Goal: Use online tool/utility: Use online tool/utility

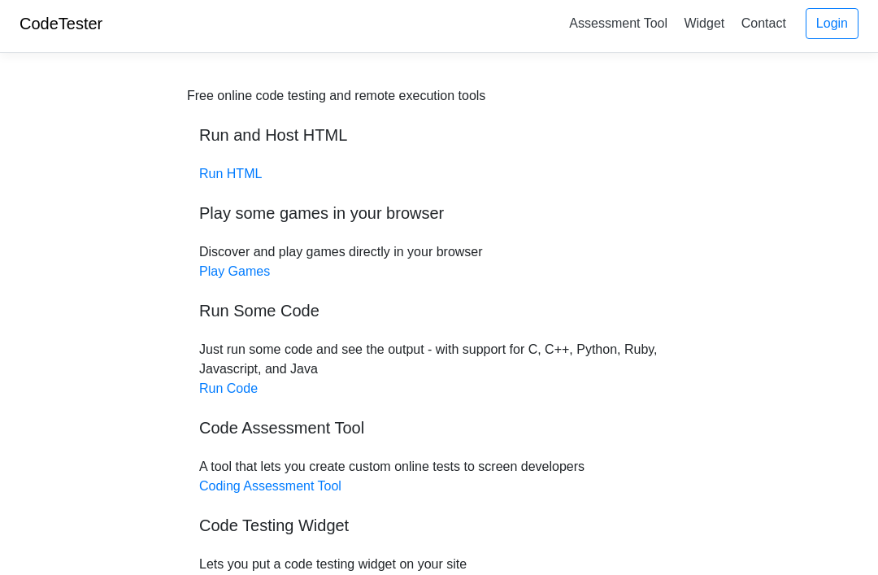
scroll to position [4, 0]
click at [202, 395] on link "Run Code" at bounding box center [228, 389] width 59 height 14
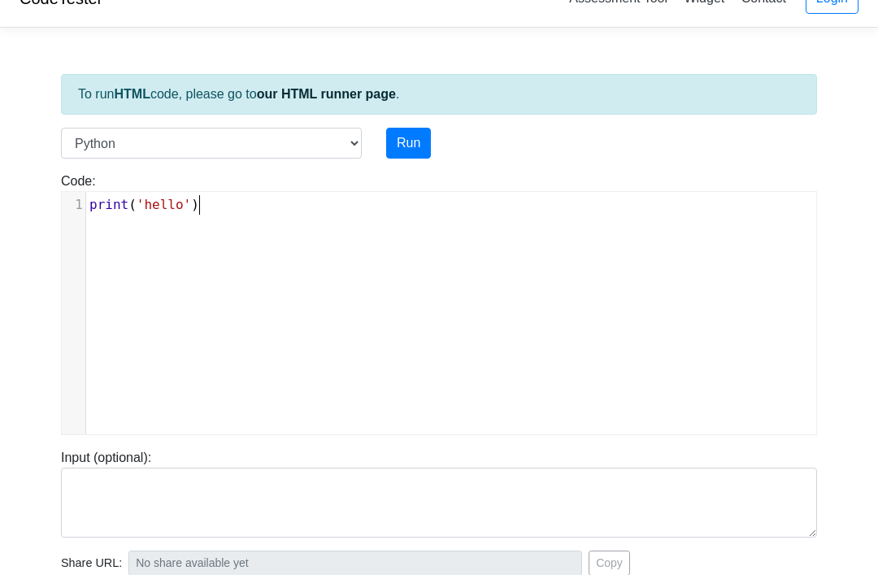
scroll to position [2, 0]
click at [668, 195] on pre "print ( 'hello' )" at bounding box center [451, 205] width 730 height 20
click at [672, 193] on div "xxxxxxxxxx 1 print ( 'hello' )" at bounding box center [451, 205] width 730 height 26
type textarea "print"
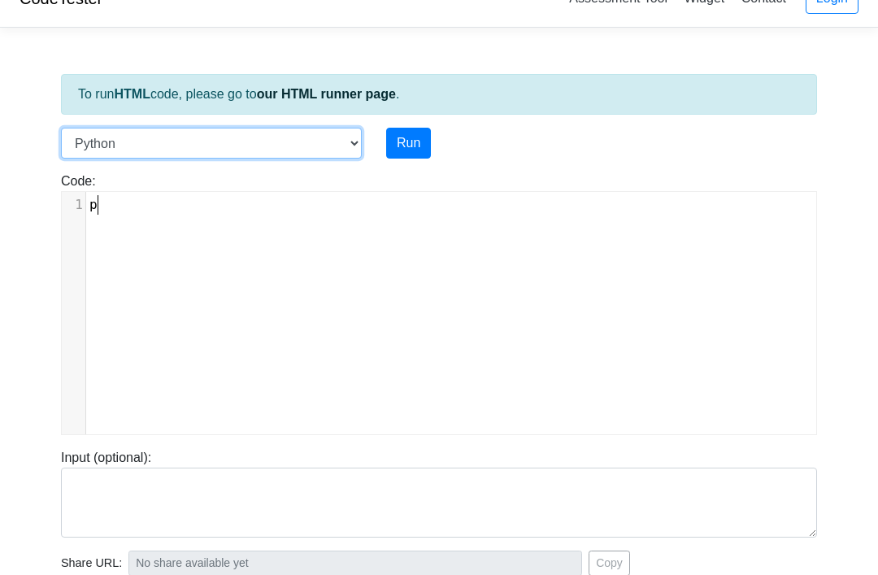
click at [88, 137] on select "C C++ Go Java Javascript Python Ruby" at bounding box center [211, 143] width 301 height 31
click at [86, 128] on select "C C++ Go Java Javascript Python Ruby" at bounding box center [211, 143] width 301 height 31
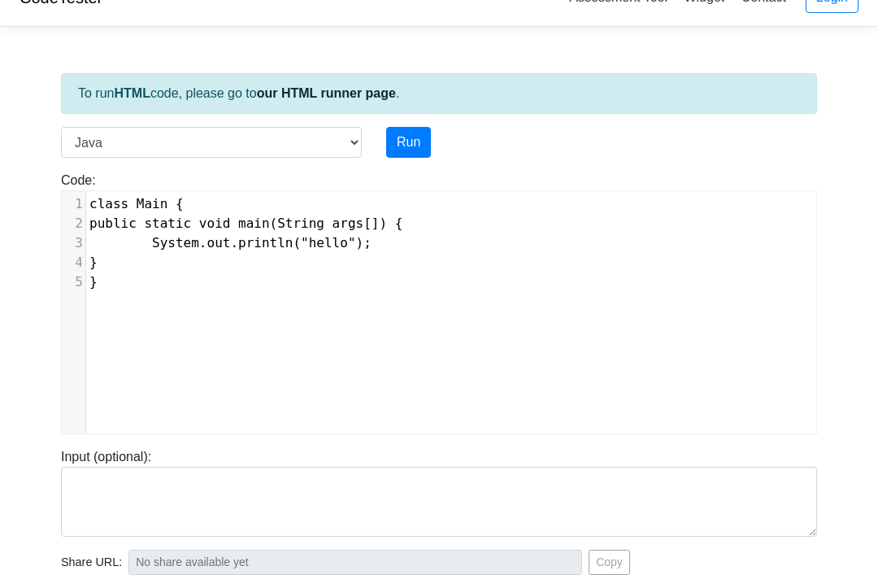
click at [89, 120] on div "To run HTML code, please go to our HTML runner page . Language C C++ Go Java Ja…" at bounding box center [439, 438] width 781 height 797
click at [85, 123] on div "To run HTML code, please go to our HTML runner page . Language C C++ Go Java Ja…" at bounding box center [439, 438] width 781 height 797
click at [105, 140] on select "C C++ Go Java Javascript Python Ruby" at bounding box center [211, 142] width 301 height 31
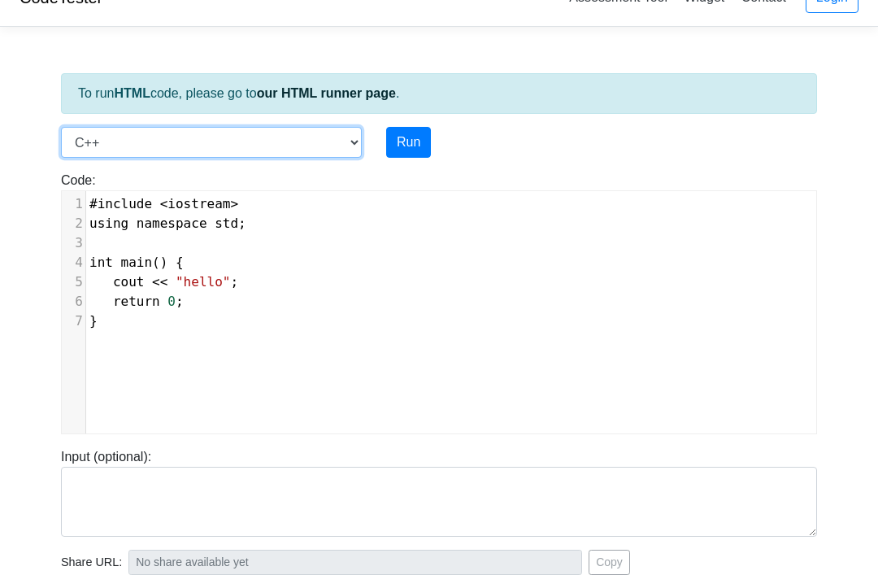
click at [85, 133] on select "C C++ Go Java Javascript Python Ruby" at bounding box center [211, 142] width 301 height 31
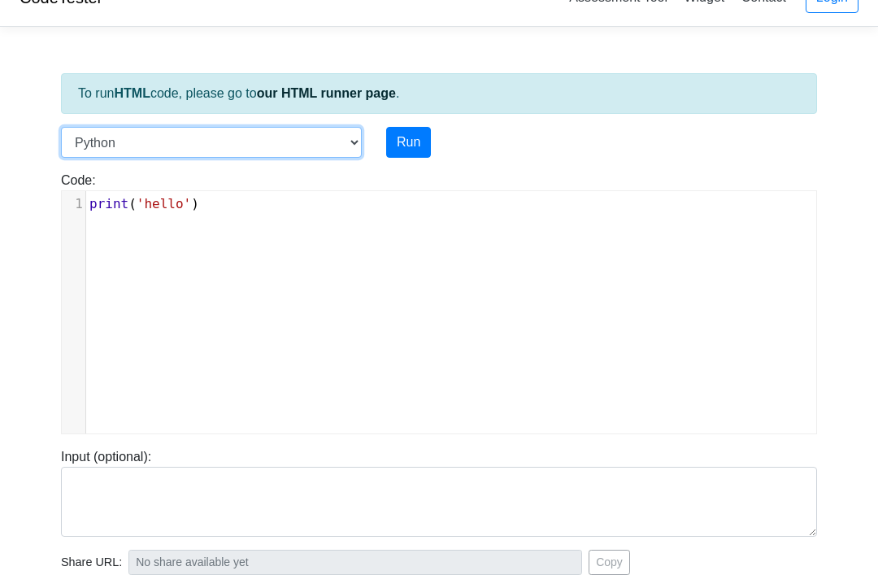
click at [77, 145] on select "C C++ Go Java Javascript Python Ruby" at bounding box center [211, 142] width 301 height 31
click at [85, 141] on select "C C++ Go Java Javascript Python Ruby" at bounding box center [211, 142] width 301 height 31
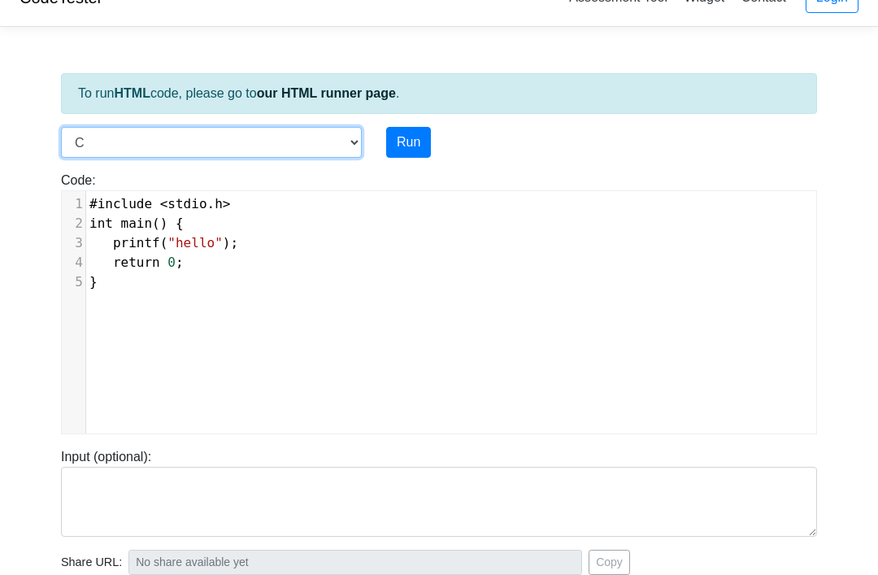
click at [91, 137] on select "C C++ Go Java Javascript Python Ruby" at bounding box center [211, 142] width 301 height 31
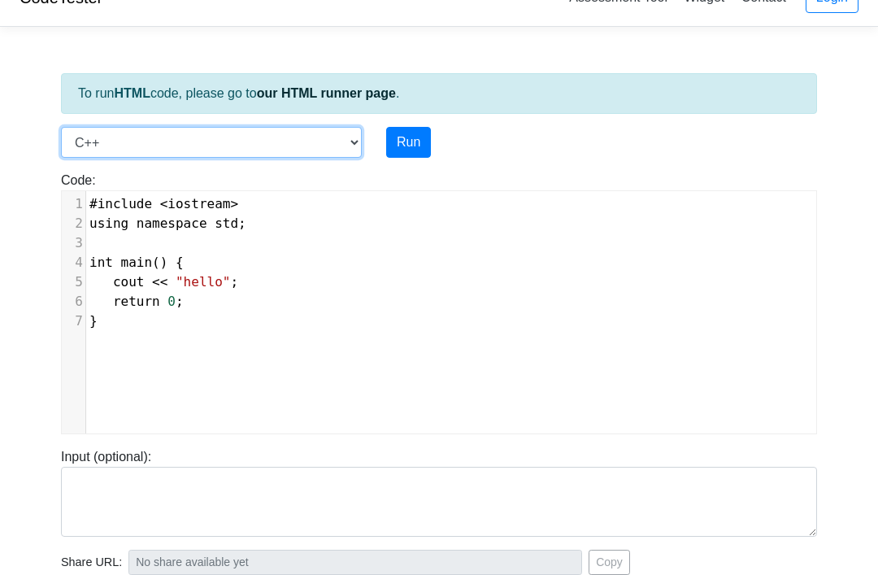
click at [96, 145] on select "C C++ Go Java Javascript Python Ruby" at bounding box center [211, 142] width 301 height 31
select select "javascript"
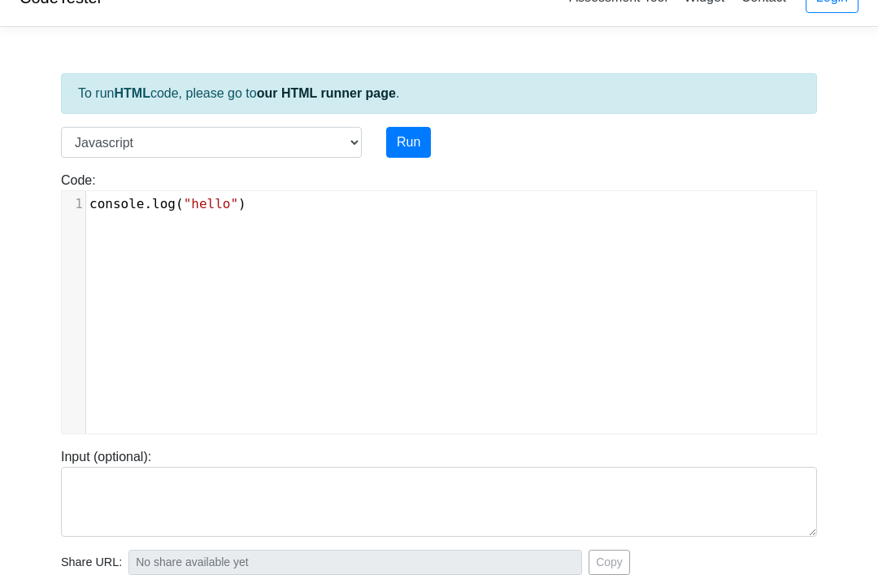
click at [716, 192] on div "xxxxxxxxxx 1 console . log ( "hello" )" at bounding box center [451, 204] width 730 height 26
click at [748, 192] on div "xxxxxxxxxx 1 console . log ( "hello" )" at bounding box center [451, 205] width 730 height 26
click at [855, 150] on body "CodeTester Assessment Tool Widget Contact Login To run HTML code, please go to …" at bounding box center [439, 404] width 878 height 868
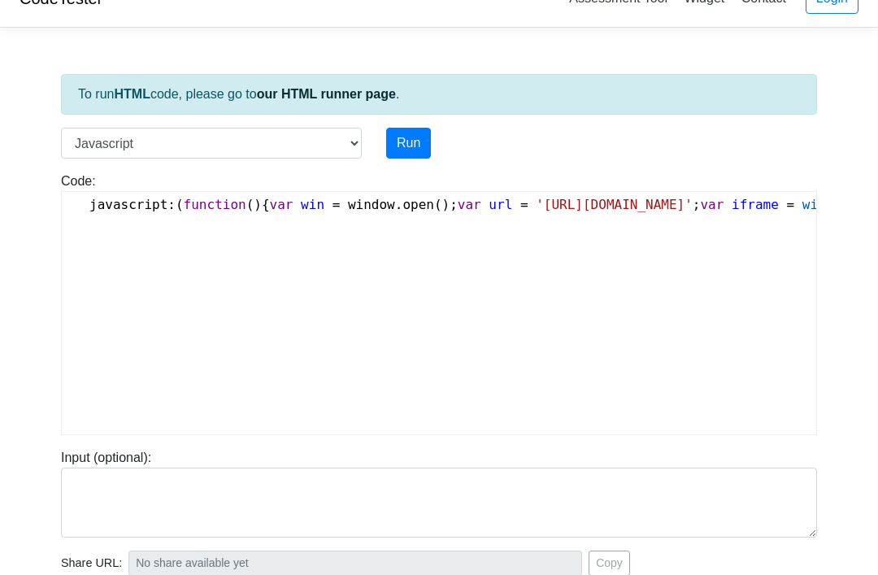
scroll to position [0, 2260]
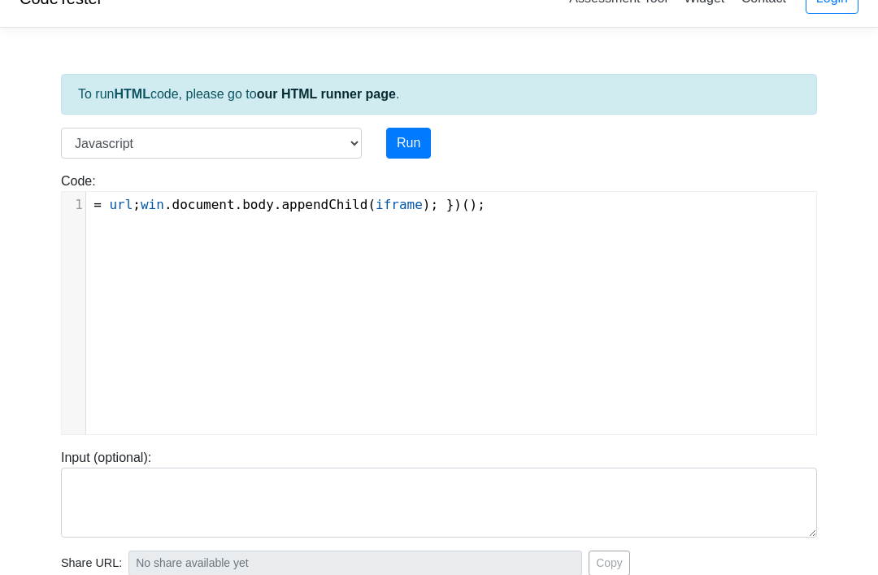
click at [823, 76] on div "To run HTML code, please go to our HTML runner page . Language C C++ Go Java Ja…" at bounding box center [439, 439] width 781 height 797
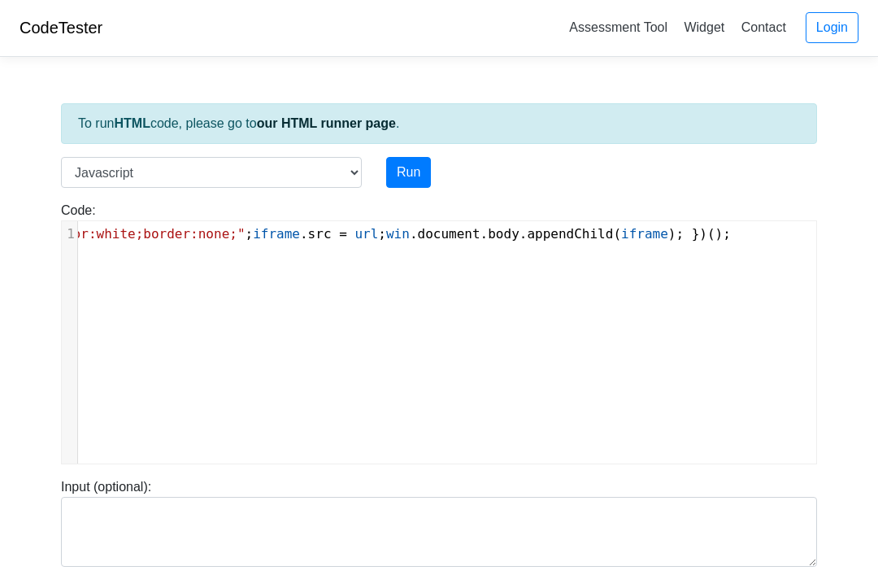
scroll to position [0, 0]
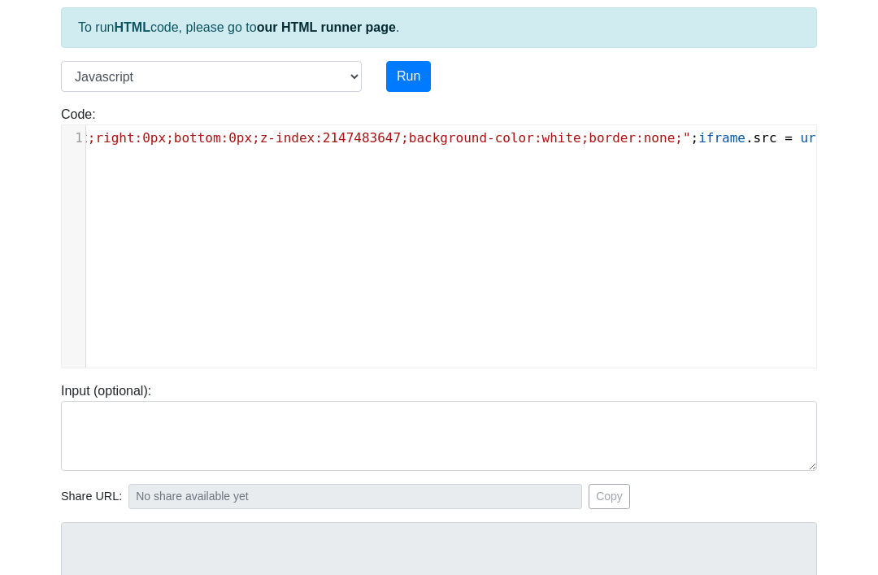
click at [420, 82] on button "Run" at bounding box center [408, 77] width 45 height 31
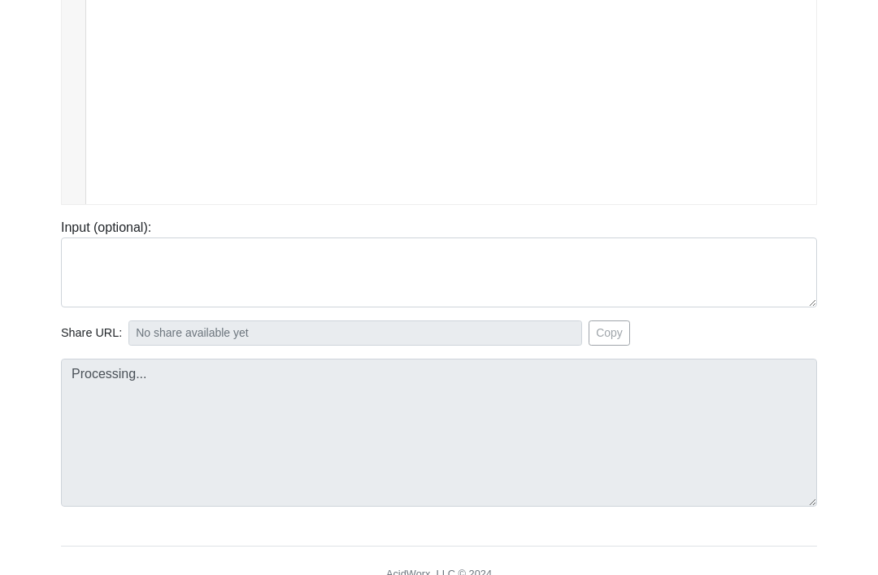
type input "[URL][DOMAIN_NAME]"
type textarea "Submission status: Runtime Error (NZEC) Stderr: /box/script.js:1 javascript:(fu…"
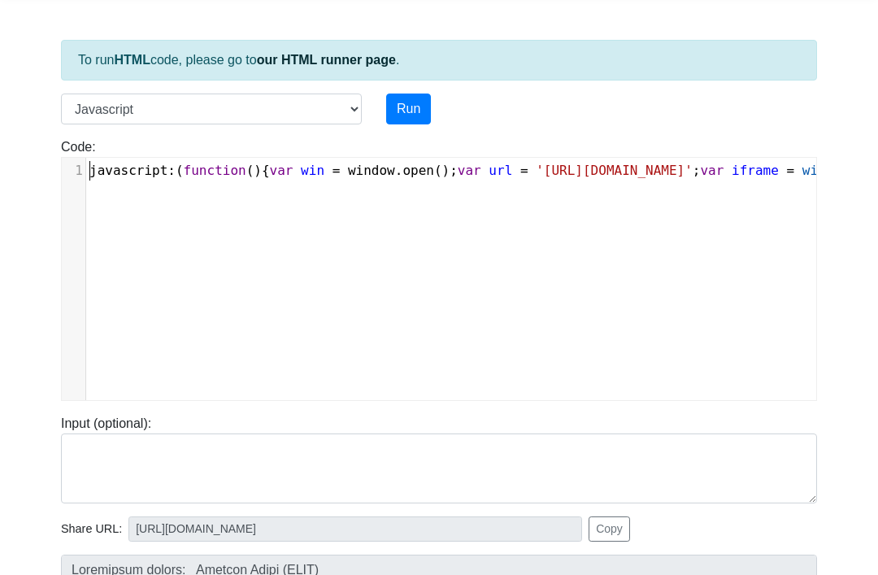
type textarea "javascript:(function(){ var win = [DOMAIN_NAME](); var url = '[URL][DOMAIN_NAME…"
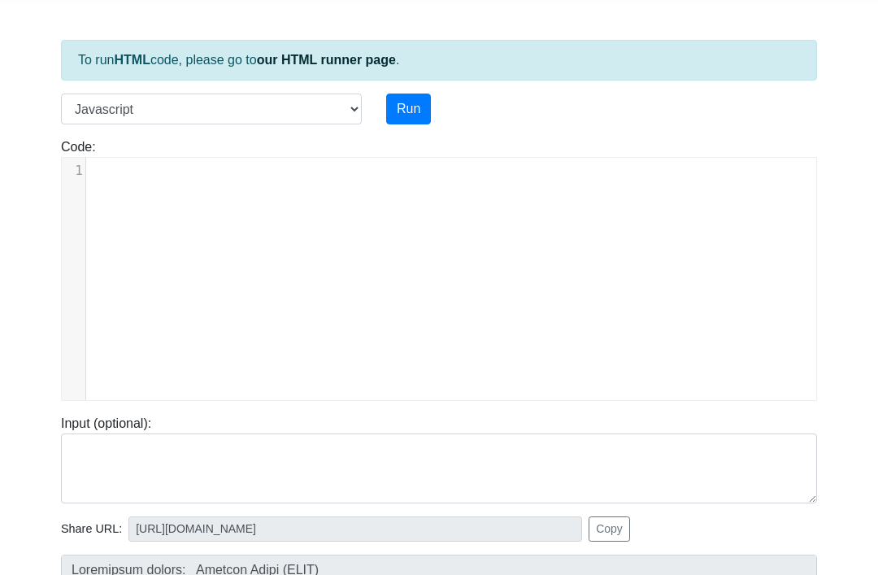
click at [824, 78] on div "To run HTML code, please go to our HTML runner page . Language C C++ Go Java Ja…" at bounding box center [439, 405] width 781 height 797
click at [421, 103] on button "Run" at bounding box center [408, 109] width 45 height 31
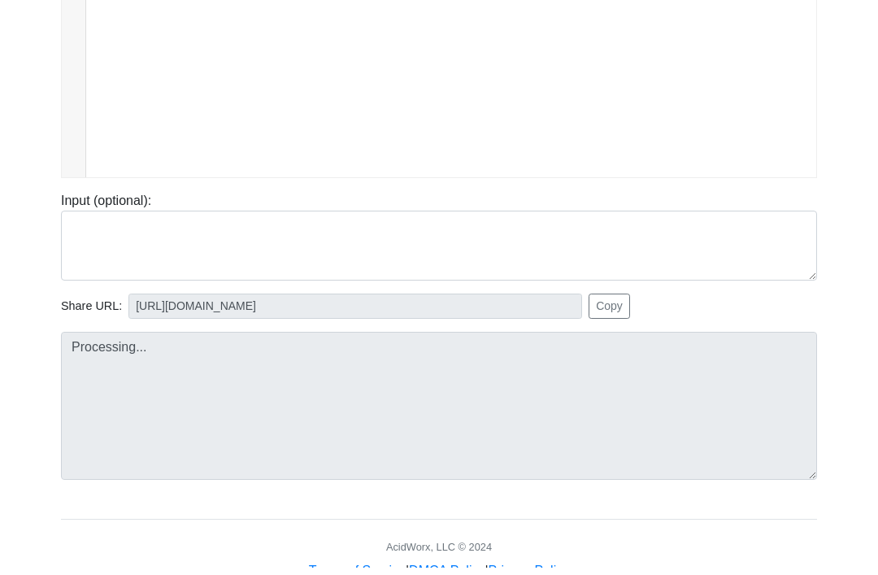
type input "[URL][DOMAIN_NAME]"
type textarea "Submission status: Runtime Error (NZEC) Stderr: /box/script.js:1 javascript: va…"
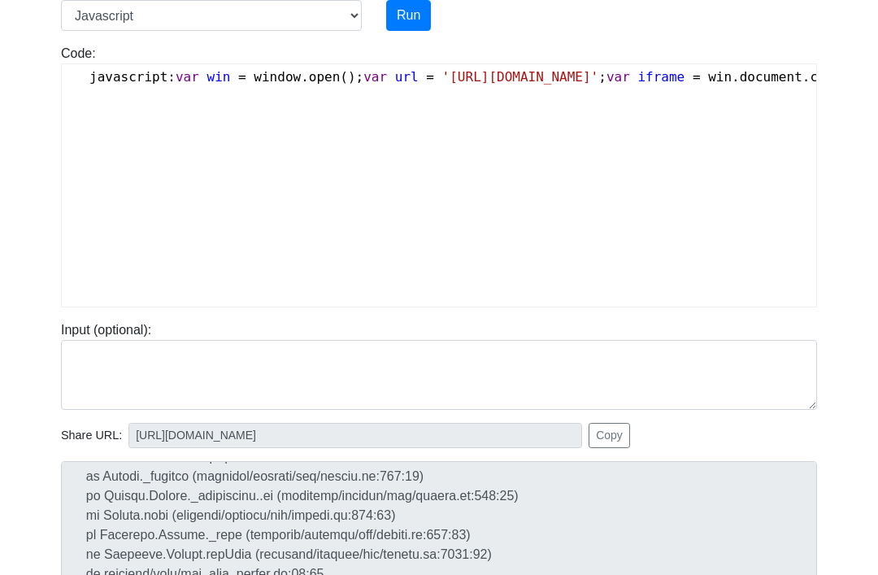
type textarea "javascript"
type textarea "javascript: var win = [DOMAIN_NAME](); var url = '[URL][DOMAIN_NAME]'; var ifra…"
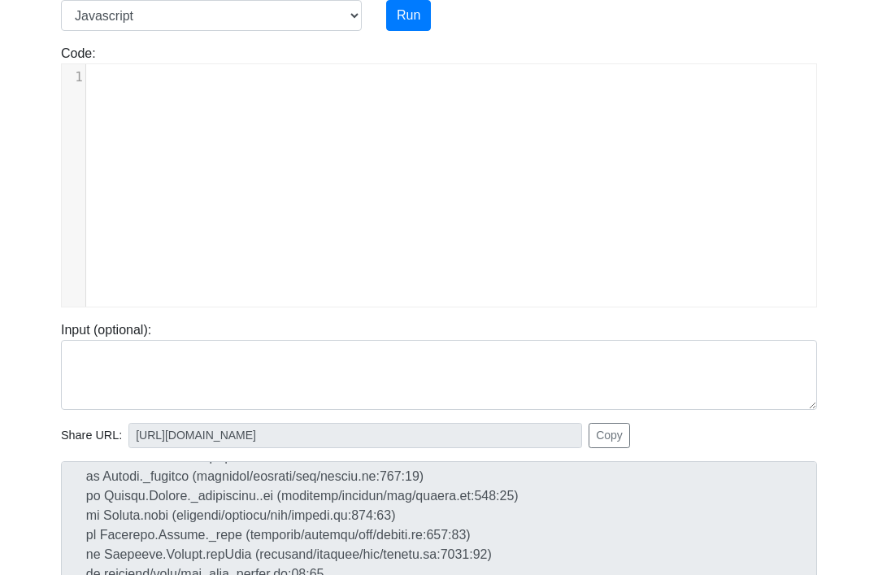
scroll to position [0, 364]
click at [872, 138] on body "CodeTester Assessment Tool Widget Contact Login To run HTML code, please go to …" at bounding box center [439, 276] width 878 height 868
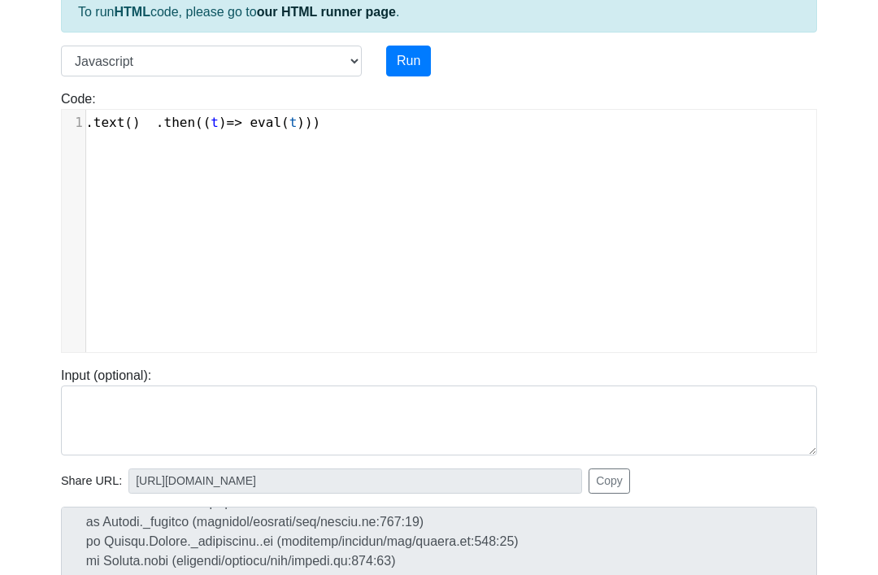
scroll to position [109, 0]
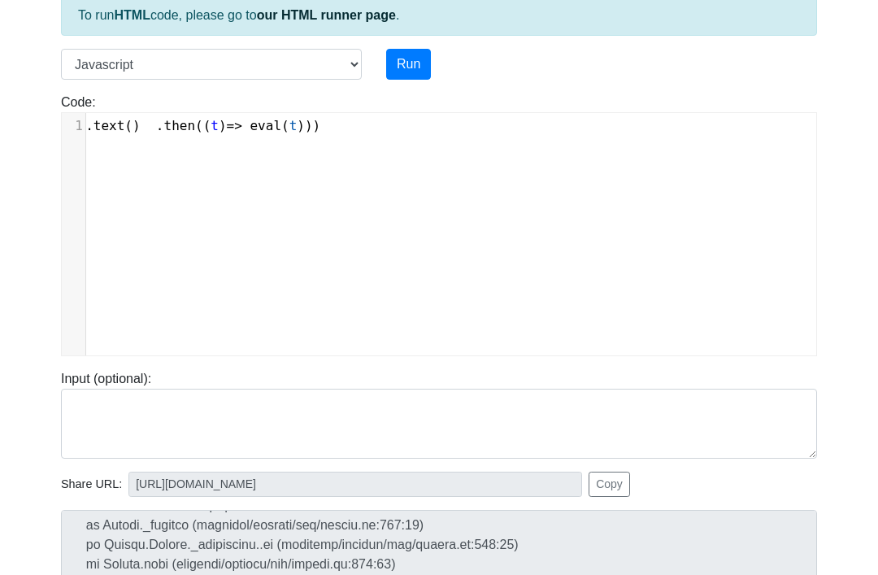
click at [422, 67] on button "Run" at bounding box center [408, 64] width 45 height 31
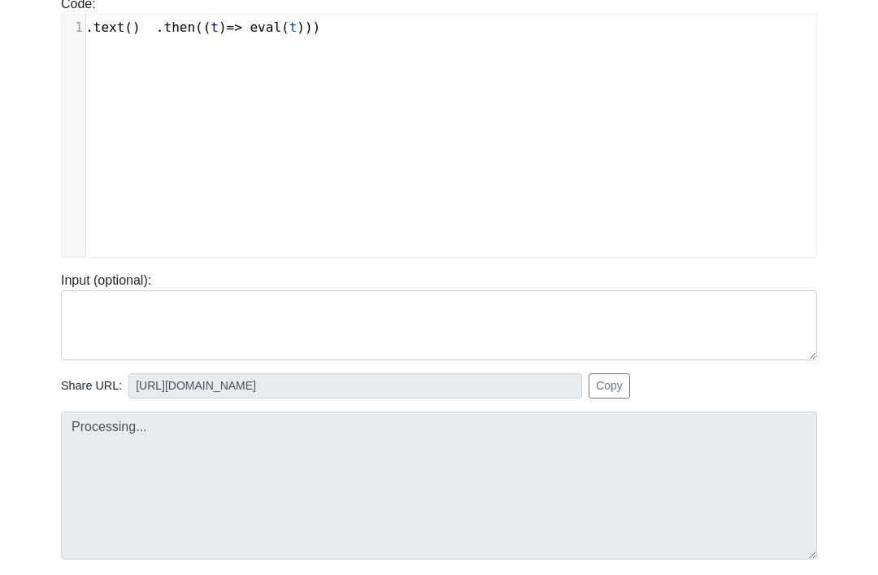
type input "[URL][DOMAIN_NAME]"
type textarea "Submission status: Runtime Error (NZEC) Stderr: /box/script.js:1 fetch("[URL][D…"
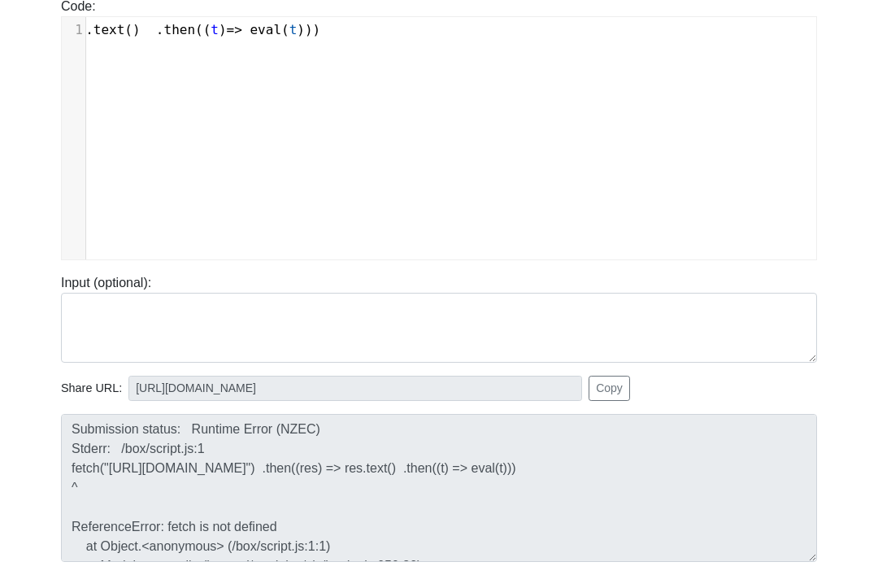
scroll to position [205, 0]
click at [689, 7] on div "Code: console.log("hello") xxxxxxxxxx 1 fetch ( "[URL][DOMAIN_NAME]" ) . then (…" at bounding box center [439, 128] width 781 height 263
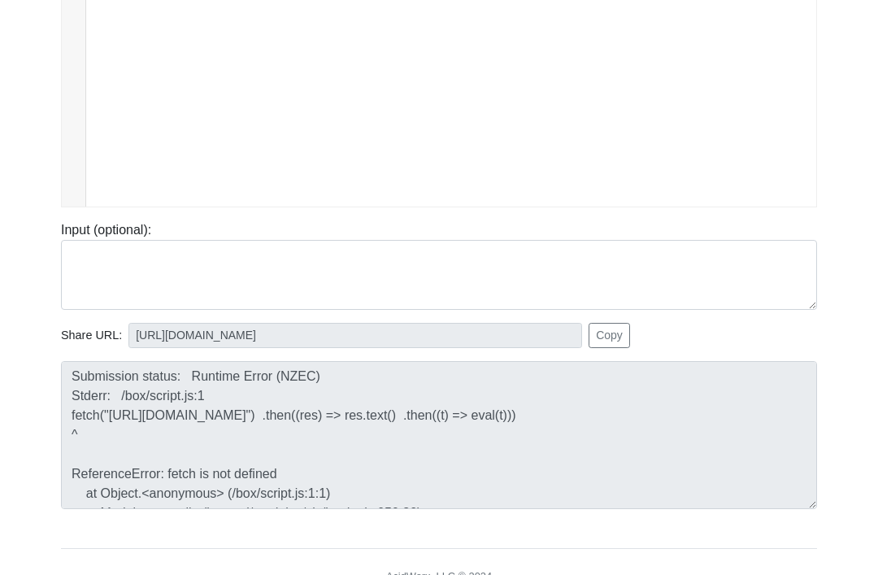
scroll to position [258, 0]
